Goal: Register for event/course

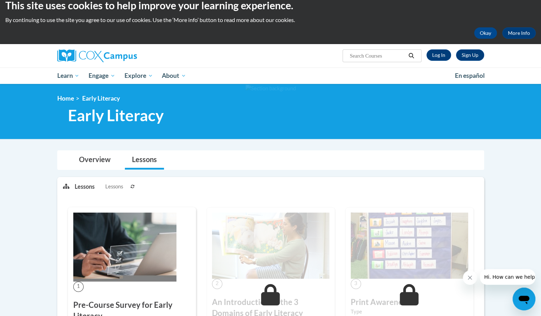
scroll to position [9, 0]
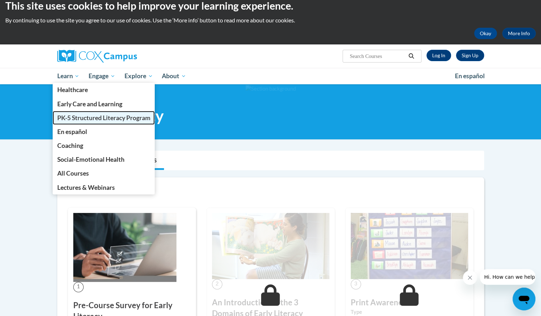
click at [79, 114] on span "PK-5 Structured Literacy Program" at bounding box center [103, 117] width 93 height 7
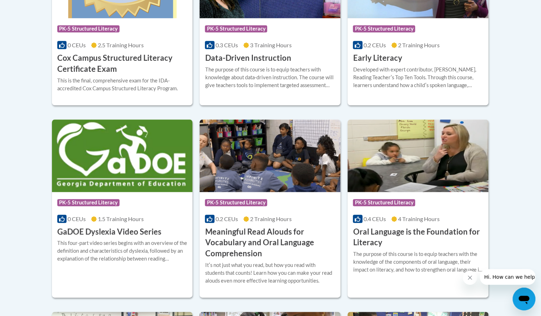
scroll to position [379, 0]
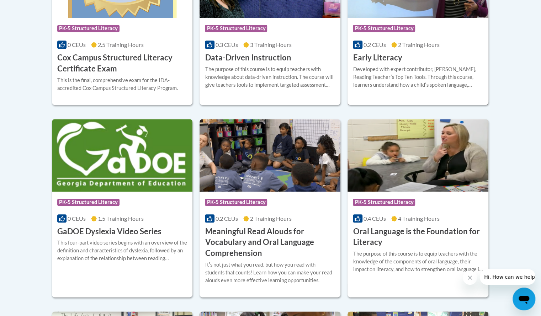
click at [402, 61] on div "Course Category: PK-5 Structured Literacy 0.2 CEUs 2 Training Hours COURSE Earl…" at bounding box center [417, 41] width 141 height 46
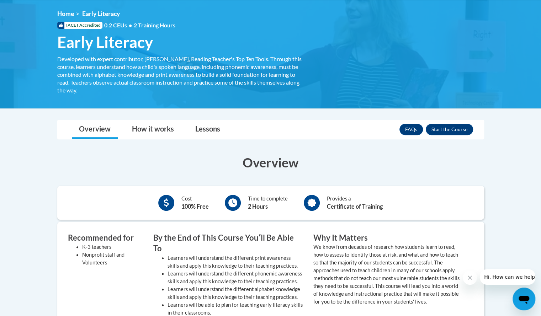
scroll to position [93, 0]
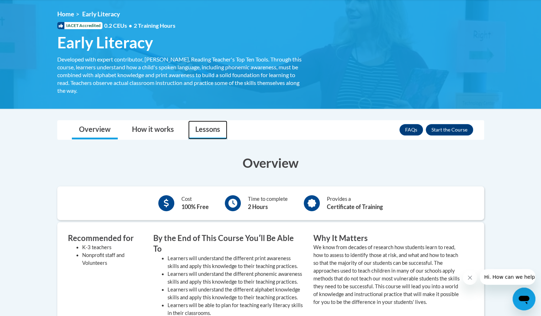
click at [204, 129] on link "Lessons" at bounding box center [207, 130] width 39 height 19
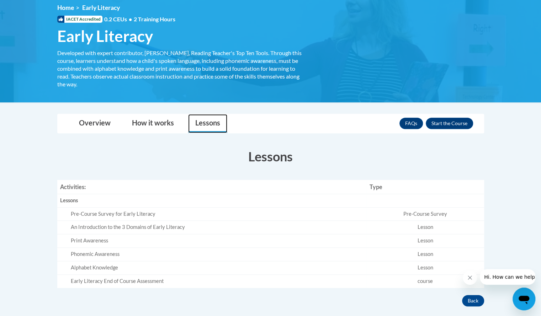
scroll to position [101, 0]
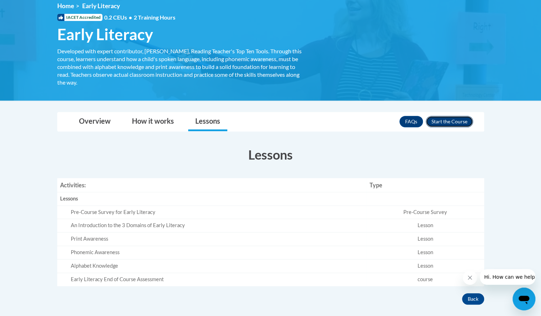
click at [447, 119] on button "Enroll" at bounding box center [449, 121] width 47 height 11
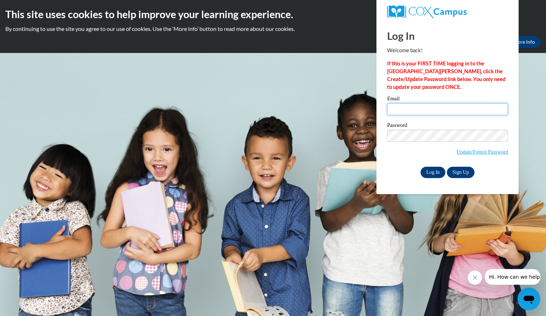
type input "[EMAIL_ADDRESS][DOMAIN_NAME]"
click at [436, 170] on input "Log In" at bounding box center [433, 172] width 25 height 11
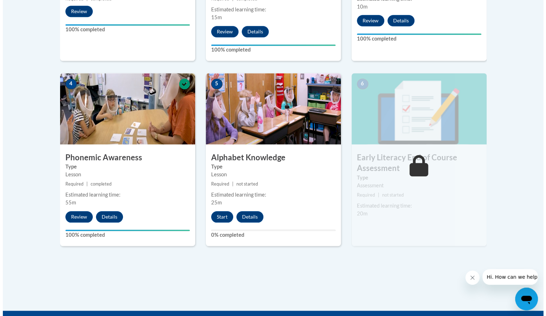
scroll to position [362, 0]
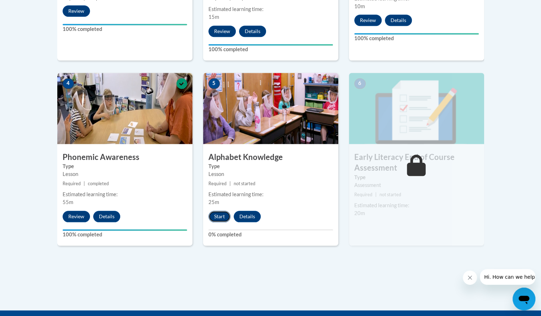
click at [221, 214] on button "Start" at bounding box center [219, 216] width 22 height 11
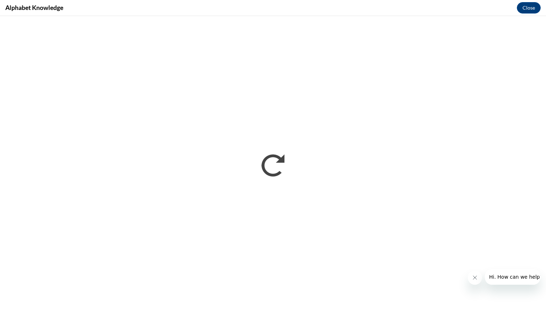
scroll to position [0, 0]
